Goal: Obtain resource: Download file/media

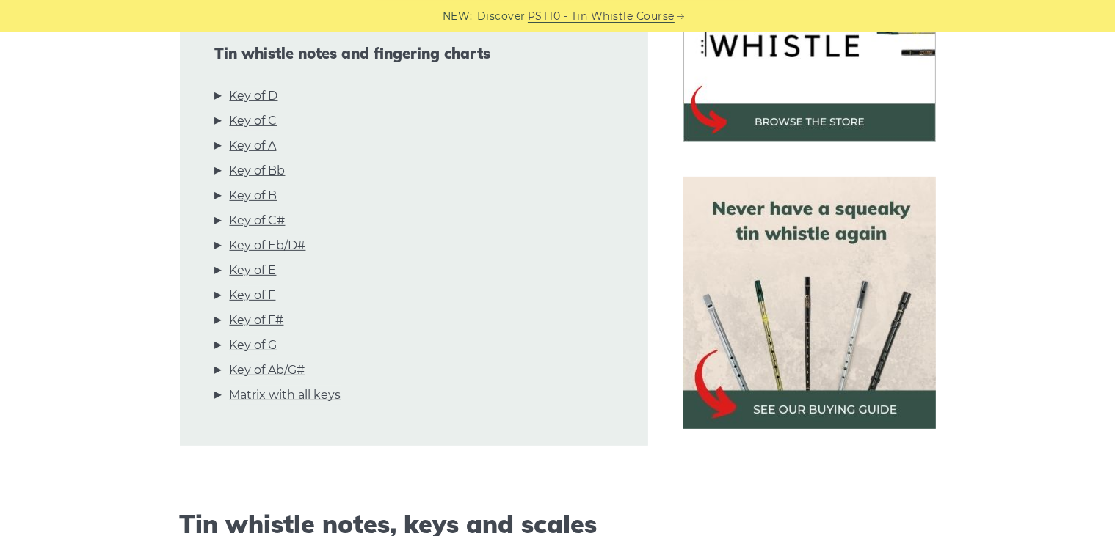
scroll to position [542, 0]
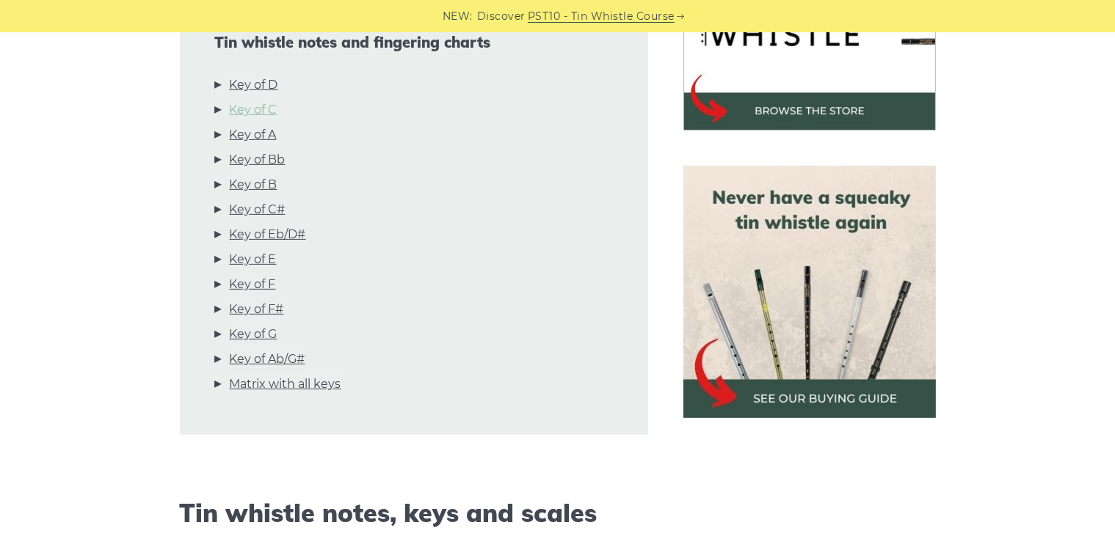
click at [267, 112] on link "Key of C" at bounding box center [254, 110] width 48 height 19
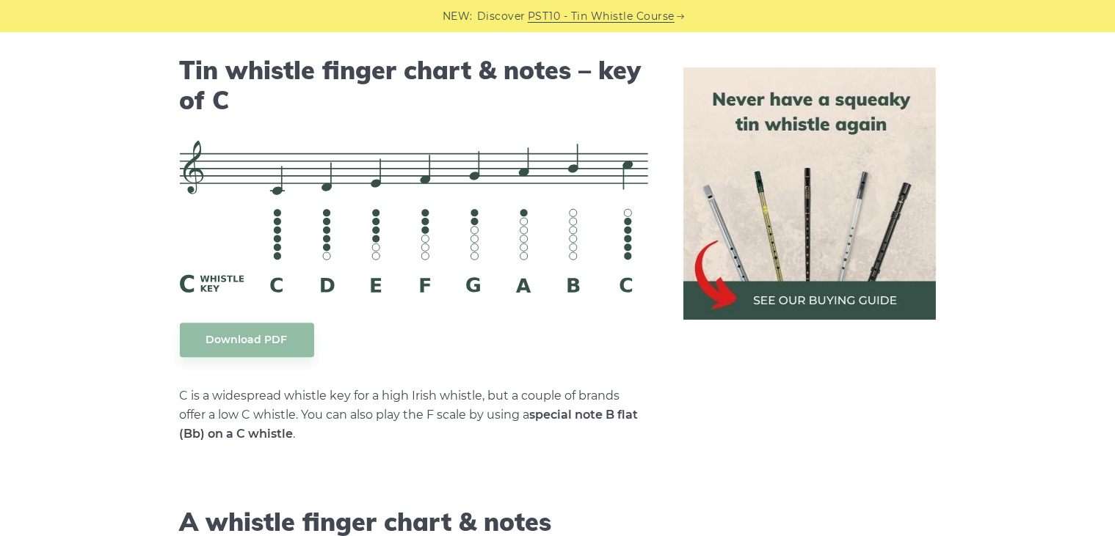
scroll to position [3674, 0]
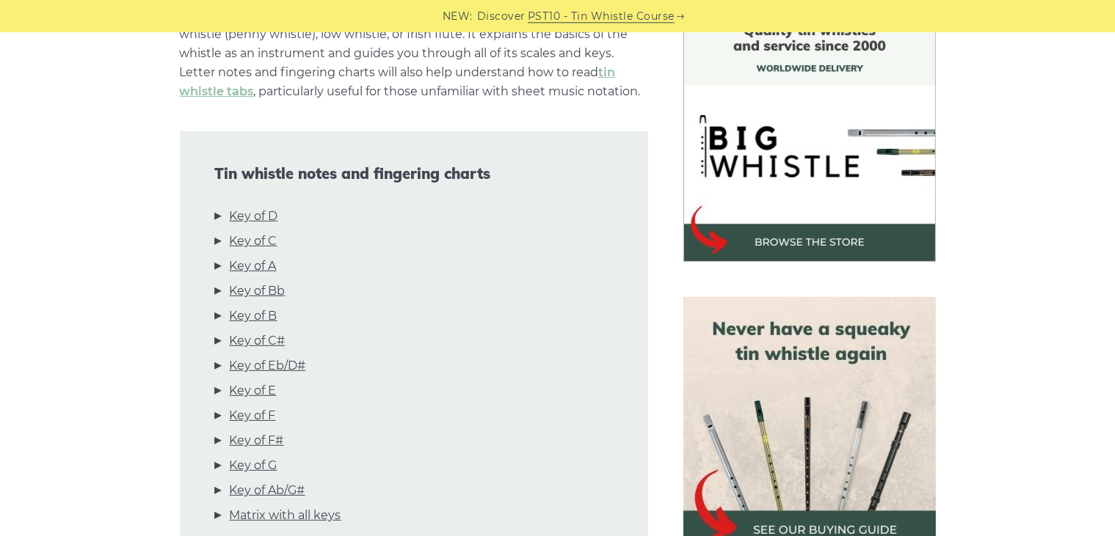
scroll to position [464, 0]
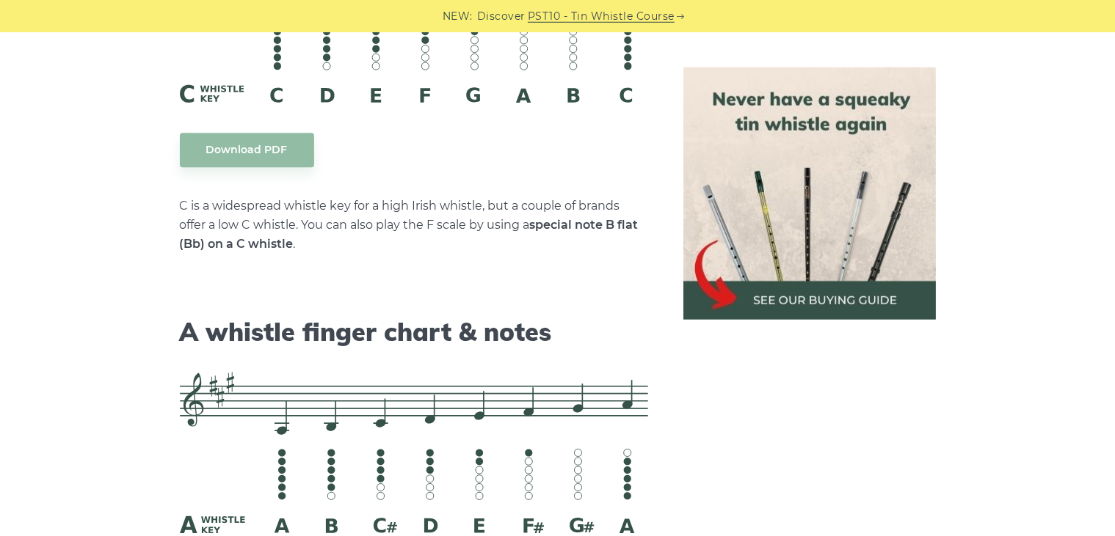
scroll to position [3806, 0]
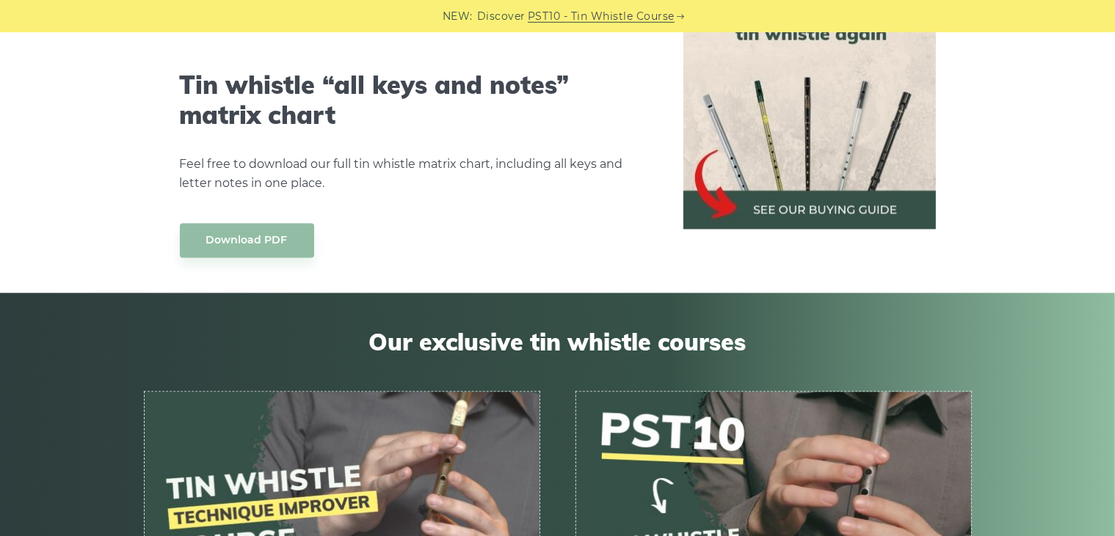
scroll to position [8271, 0]
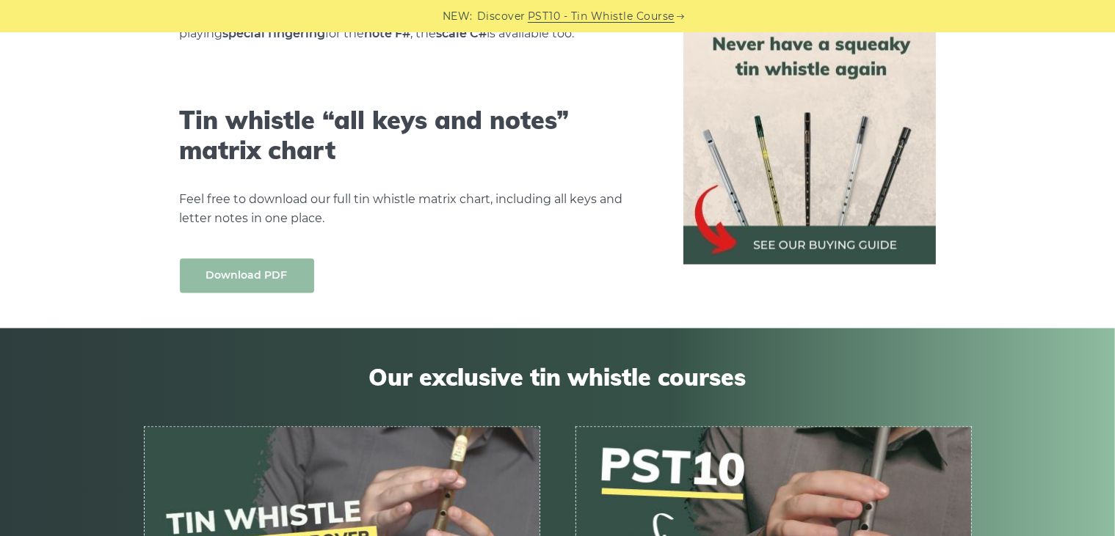
click at [241, 259] on link "Download PDF" at bounding box center [247, 276] width 134 height 34
